Goal: Ask a question

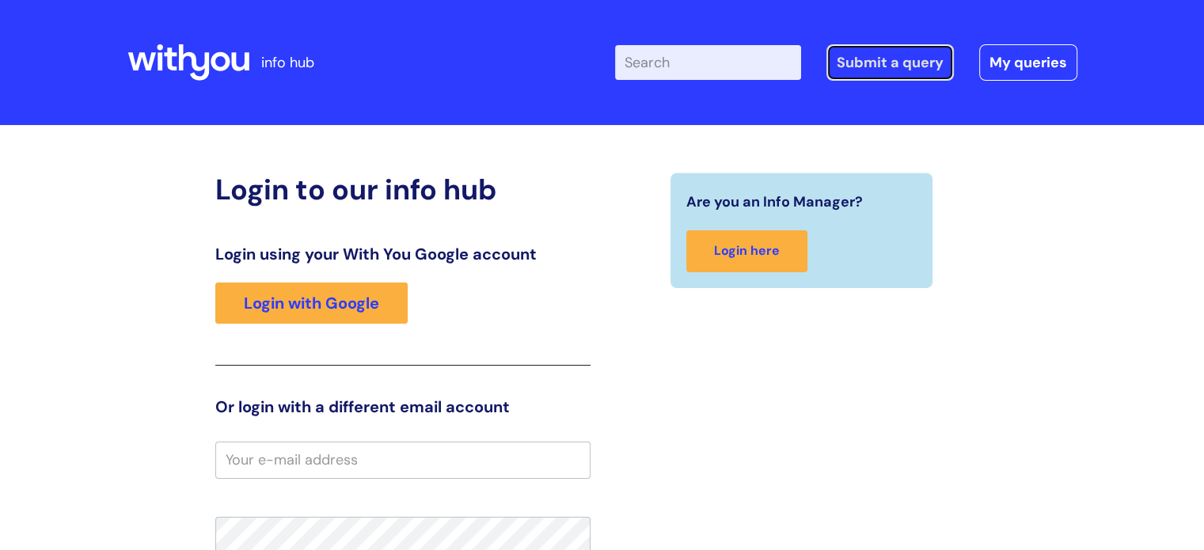
click at [886, 67] on link "Submit a query" at bounding box center [889, 62] width 127 height 36
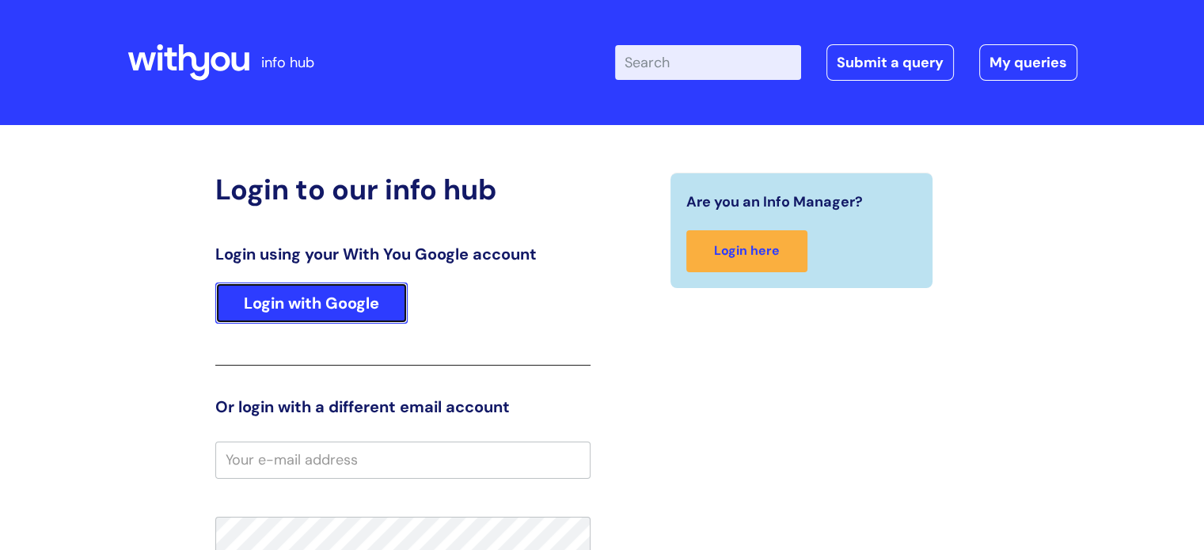
click at [296, 313] on link "Login with Google" at bounding box center [311, 303] width 192 height 41
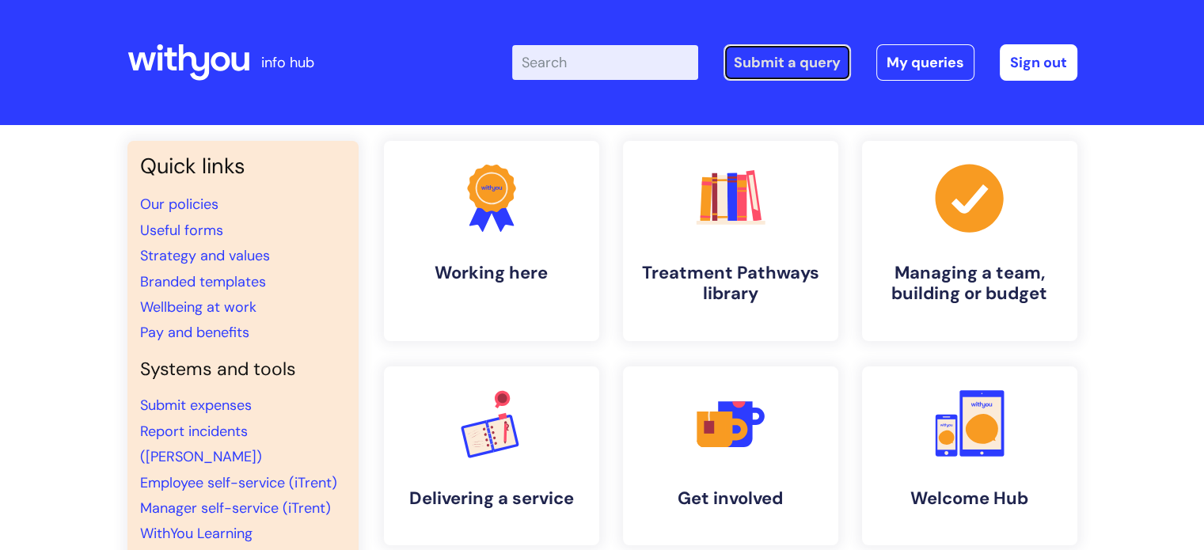
click at [785, 59] on link "Submit a query" at bounding box center [786, 62] width 127 height 36
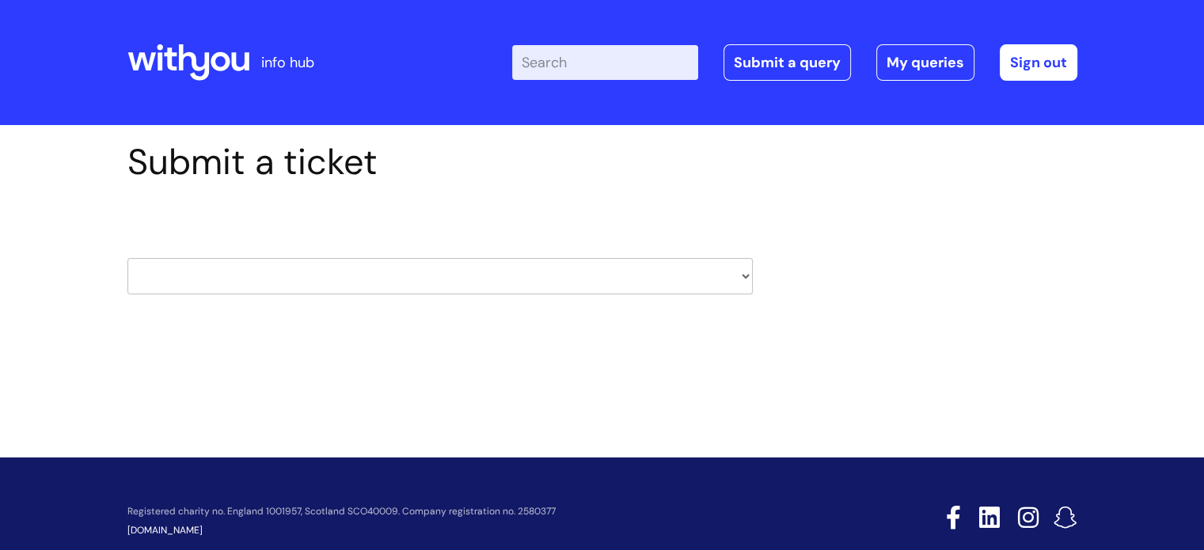
click at [745, 275] on select "HR / People IT and Support Clinical Drug Alerts Finance Accounts Data Support T…" at bounding box center [439, 276] width 625 height 36
select select "it_and_support"
click at [127, 258] on select "HR / People IT and Support Clinical Drug Alerts Finance Accounts Data Support T…" at bounding box center [439, 276] width 625 height 36
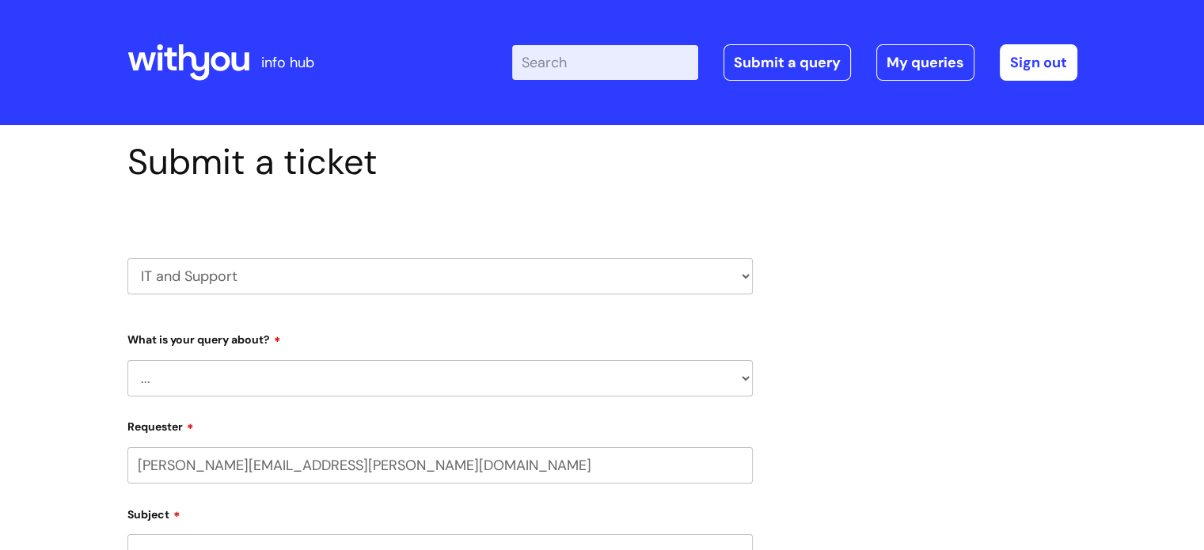
click at [742, 378] on select "... Mobile Phone Reset & MFA Accounts, Starters and Leavers IT Hardware issue I…" at bounding box center [439, 378] width 625 height 36
select select "Accounts, Starters and Leavers"
click at [127, 360] on select "... Mobile Phone Reset & MFA Accounts, Starters and Leavers IT Hardware issue I…" at bounding box center [439, 378] width 625 height 36
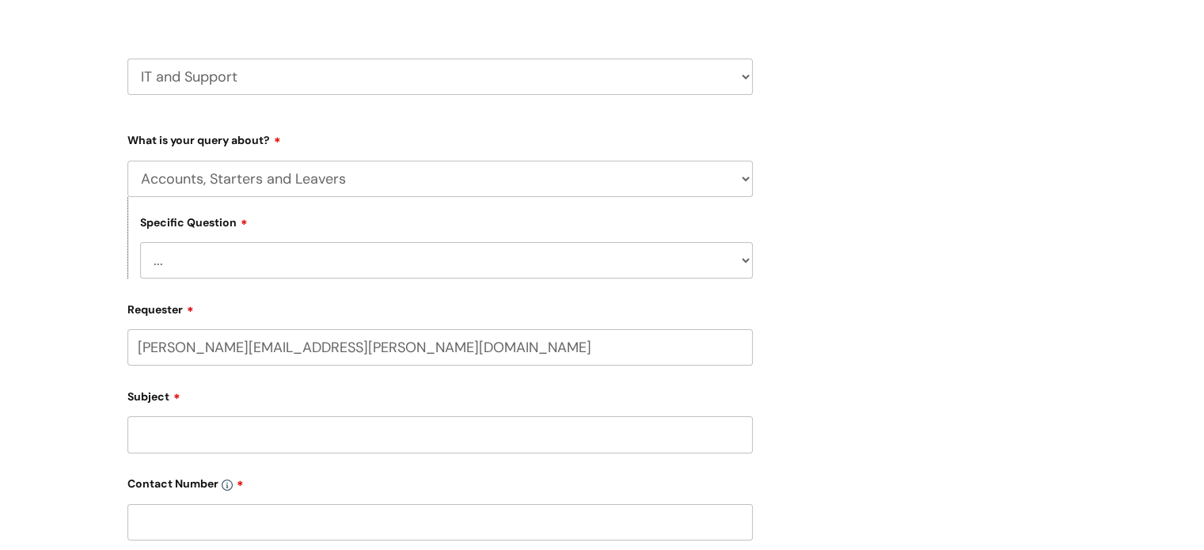
scroll to position [201, 0]
click at [742, 260] on select "... I have a new starter I have a leaver I need to make a change to an account …" at bounding box center [446, 259] width 613 height 36
click at [737, 80] on select "HR / People IT and Support Clinical Drug Alerts Finance Accounts Data Support T…" at bounding box center [439, 75] width 625 height 36
select select "pensions"
click at [127, 57] on select "HR / People IT and Support Clinical Drug Alerts Finance Accounts Data Support T…" at bounding box center [439, 75] width 625 height 36
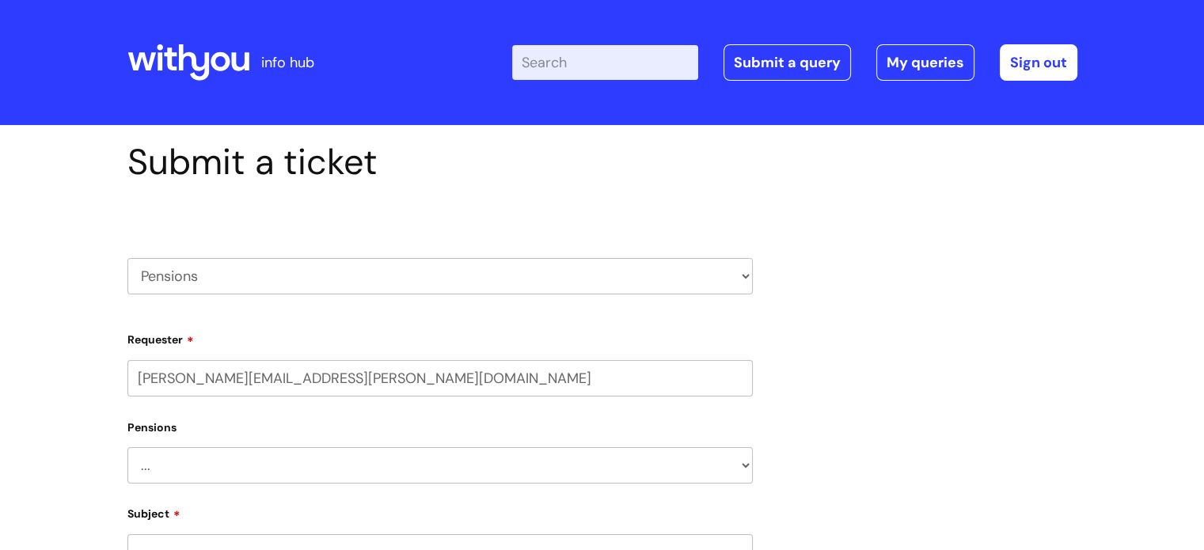
click at [742, 278] on select "HR / People IT and Support Clinical Drug Alerts Finance Accounts Data Support T…" at bounding box center [439, 276] width 625 height 36
select select "internal_communications"
click at [127, 258] on select "HR / People IT and Support Clinical Drug Alerts Finance Accounts Data Support T…" at bounding box center [439, 276] width 625 height 36
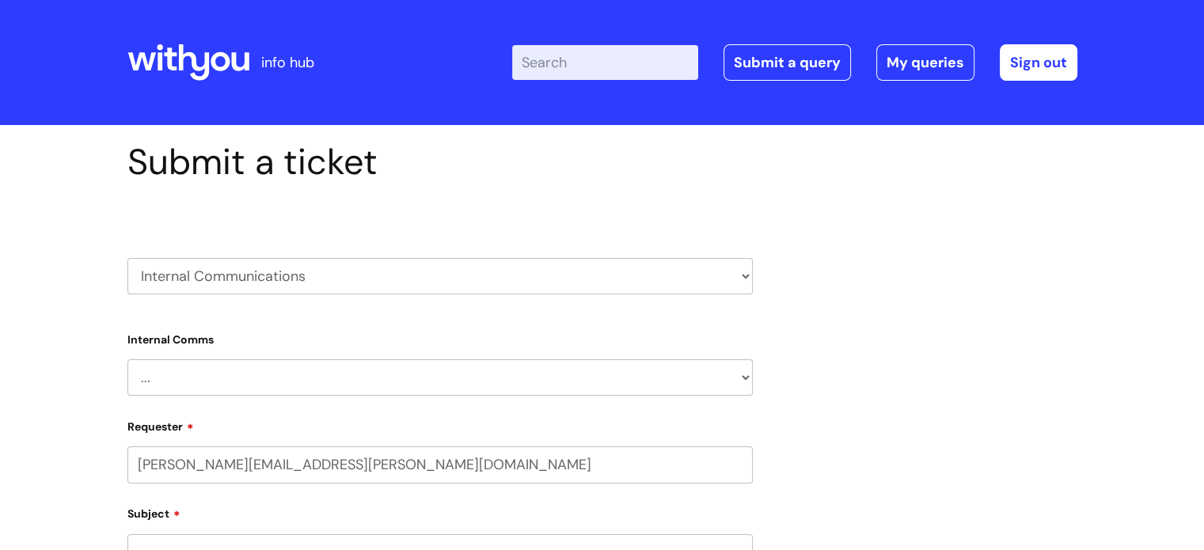
click at [744, 379] on select "... Internal Communication Staff and Volunteer awards Info hub WithYou Weekly e…" at bounding box center [439, 377] width 625 height 36
select select "Internal Communication"
click at [127, 359] on select "... Internal Communication Staff and Volunteer awards Info hub WithYou Weekly e…" at bounding box center [439, 377] width 625 height 36
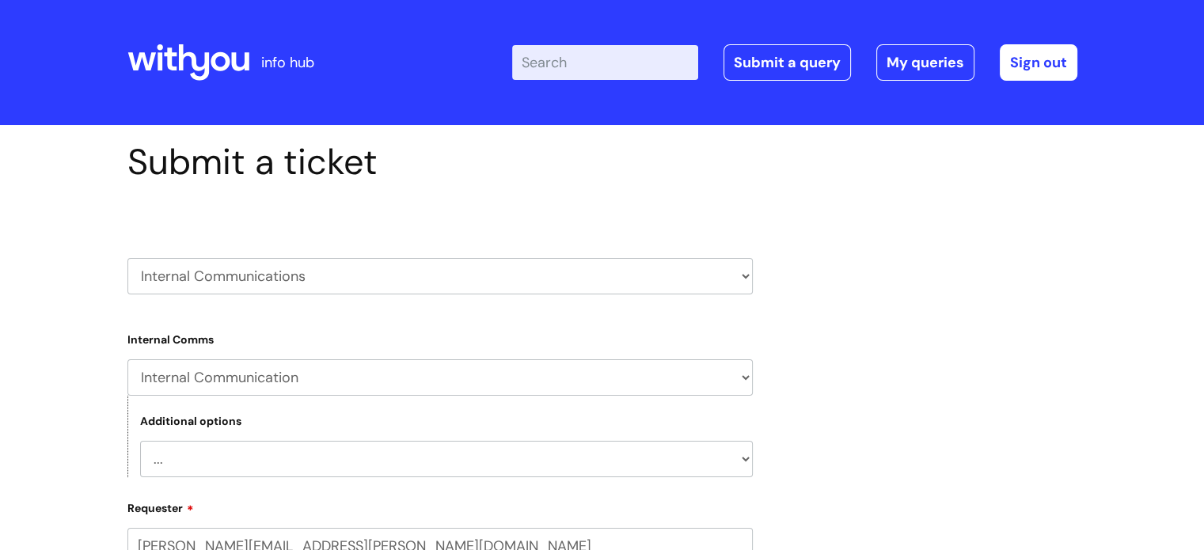
scroll to position [161, 0]
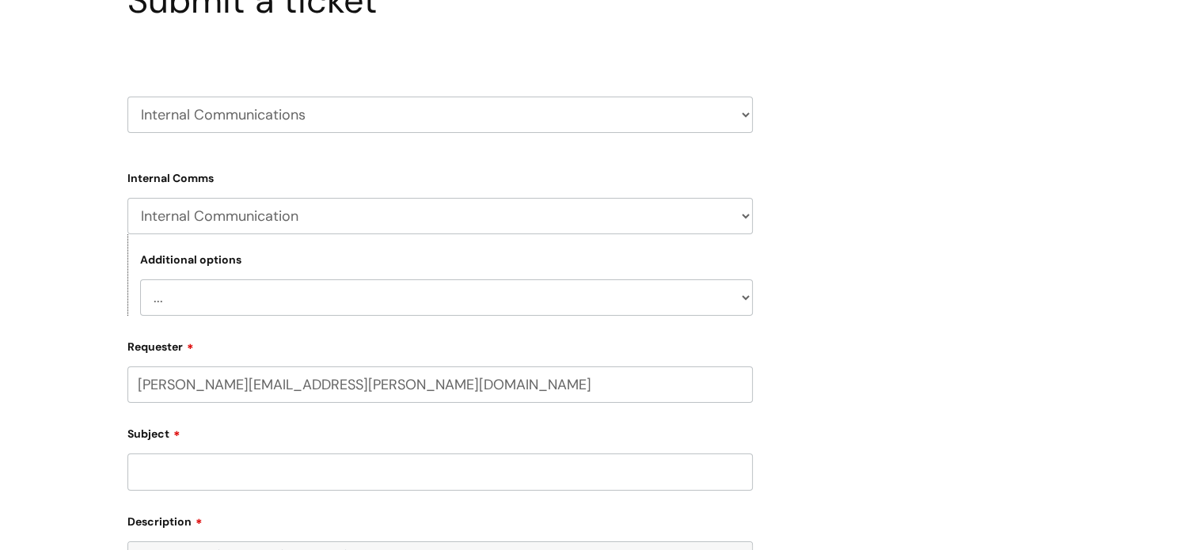
click at [746, 302] on select "... Projects or activities that need staff engagement and communication Communi…" at bounding box center [446, 297] width 613 height 36
click at [817, 112] on div "Submit a ticket HR / People IT and Support Clinical Drug Alerts Finance Account…" at bounding box center [602, 409] width 973 height 861
click at [742, 116] on select "HR / People IT and Support Clinical Drug Alerts Finance Accounts Data Support T…" at bounding box center [439, 115] width 625 height 36
select select "systems"
click at [127, 97] on select "HR / People IT and Support Clinical Drug Alerts Finance Accounts Data Support T…" at bounding box center [439, 115] width 625 height 36
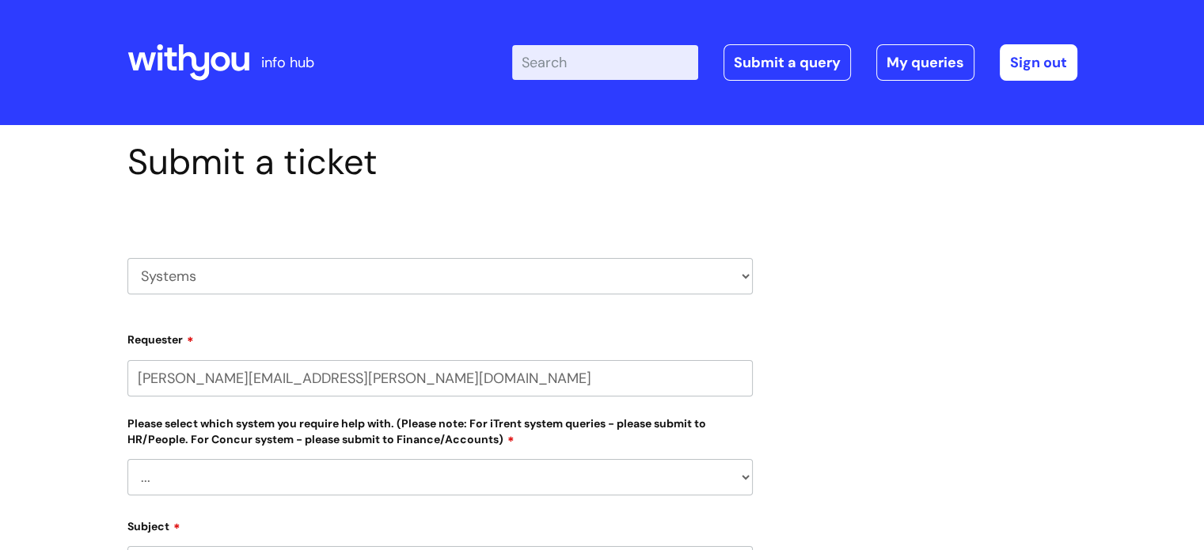
click at [745, 271] on select "HR / People IT and Support Clinical Drug Alerts Finance Accounts Data Support T…" at bounding box center [439, 276] width 625 height 36
select select "it_and_support"
click at [127, 258] on select "HR / People IT and Support Clinical Drug Alerts Finance Accounts Data Support T…" at bounding box center [439, 276] width 625 height 36
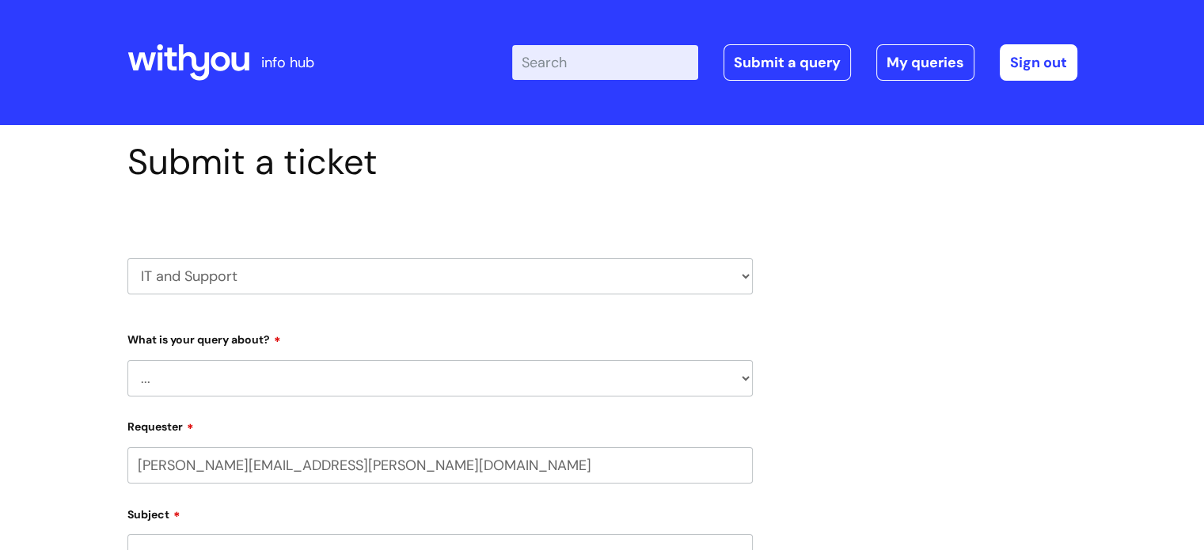
click at [740, 378] on select "... Mobile Phone Reset & MFA Accounts, Starters and Leavers IT Hardware issue I…" at bounding box center [439, 378] width 625 height 36
select select "System/software"
click at [127, 360] on select "... Mobile Phone Reset & MFA Accounts, Starters and Leavers IT Hardware issue I…" at bounding box center [439, 378] width 625 height 36
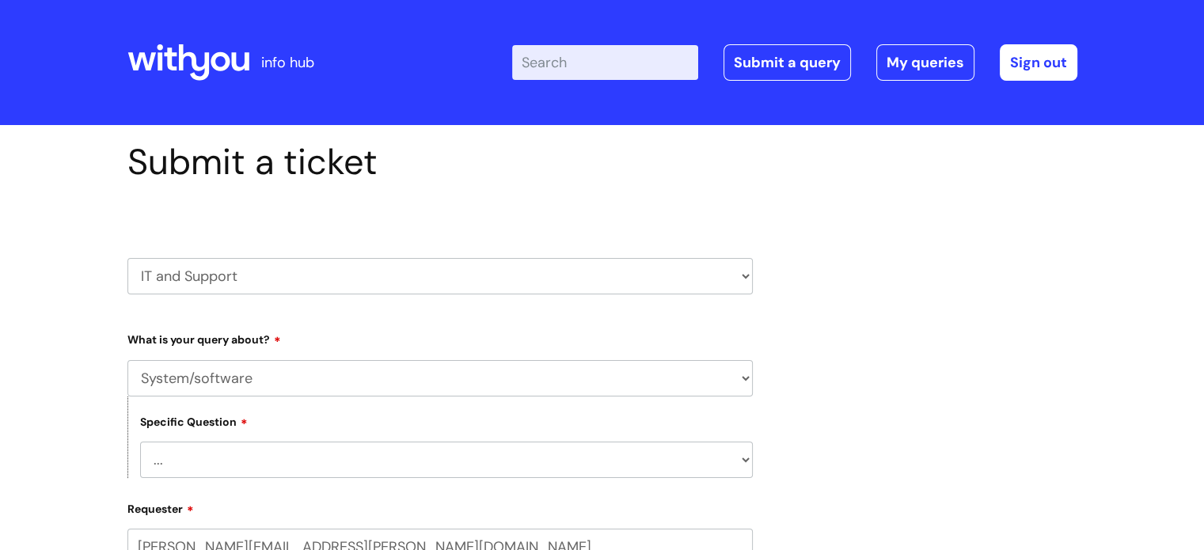
click at [747, 468] on select "... Halo PCMIS Iaptus NHS Email CJSM Email Mitel Another System Google (Workspa…" at bounding box center [446, 460] width 613 height 36
select select "NHS Email"
click at [140, 442] on select "... Halo PCMIS Iaptus NHS Email CJSM Email Mitel Another System Google (Workspa…" at bounding box center [446, 460] width 613 height 36
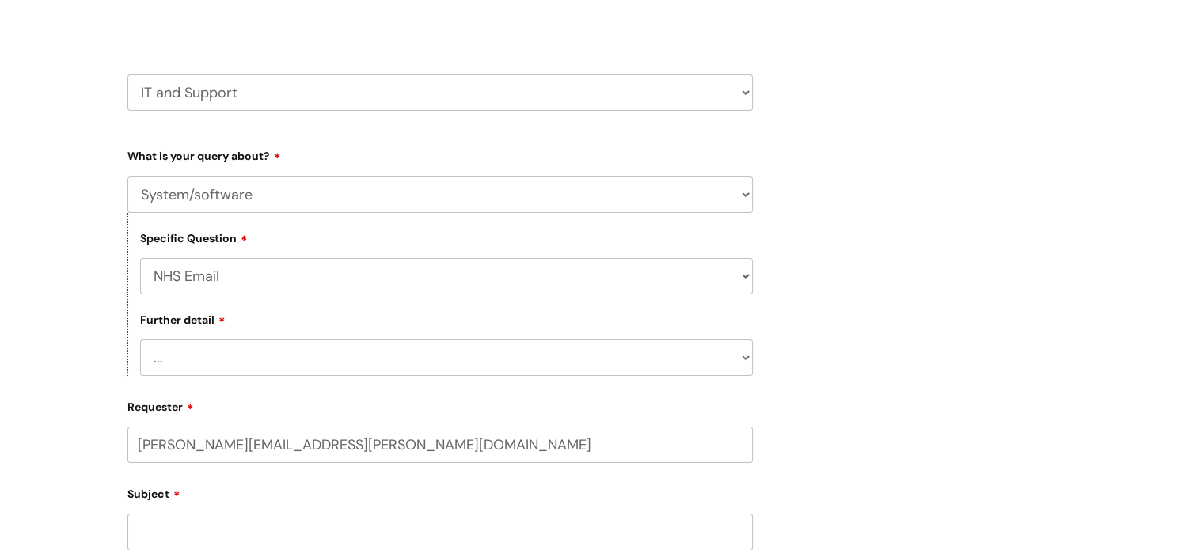
click at [743, 357] on select "... I’m having a problem logging into [DOMAIN_NAME] I can’t send email in [DOMA…" at bounding box center [446, 358] width 613 height 36
select select "Something else"
click at [140, 340] on select "... I’m having a problem logging into [DOMAIN_NAME] I can’t send email in [DOMA…" at bounding box center [446, 358] width 613 height 36
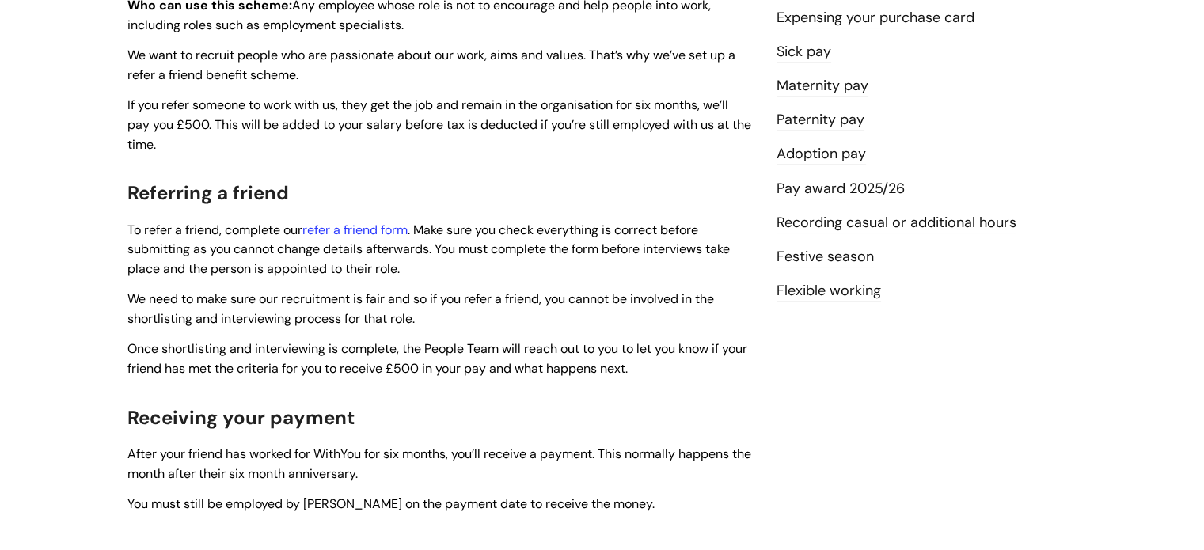
scroll to position [397, 0]
